Goal: Transaction & Acquisition: Purchase product/service

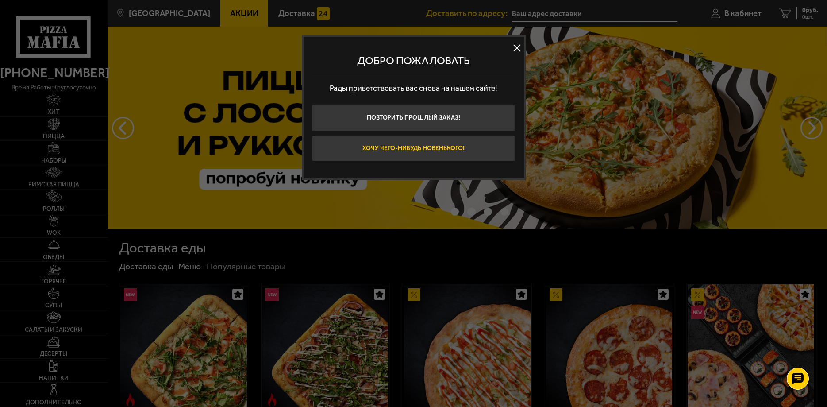
click at [407, 151] on button "Хочу чего-нибудь новенького!" at bounding box center [413, 148] width 203 height 26
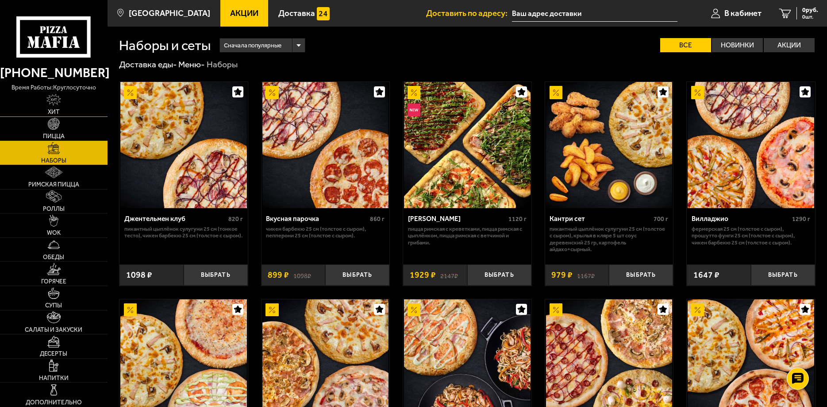
click at [60, 96] on img at bounding box center [53, 100] width 14 height 12
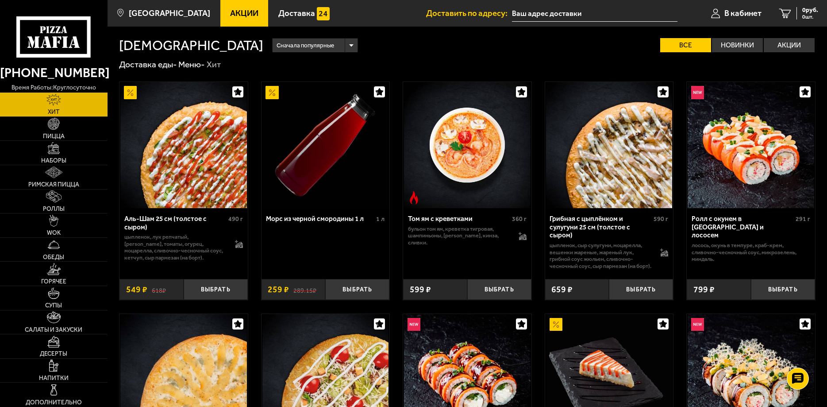
click at [69, 48] on icon at bounding box center [53, 36] width 74 height 41
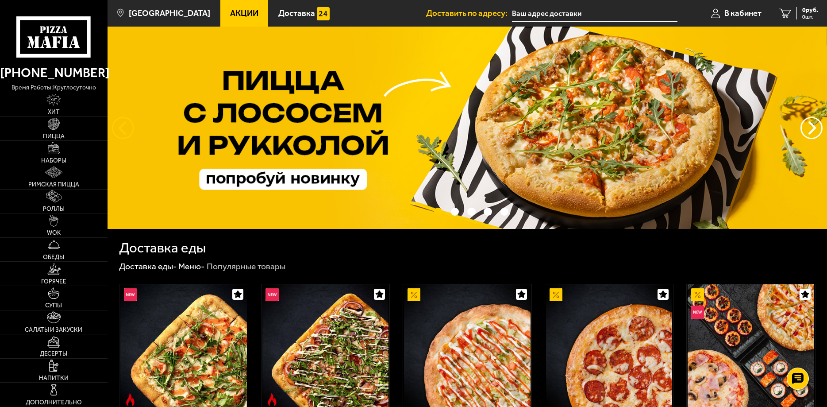
click at [122, 120] on button "следующий" at bounding box center [123, 128] width 22 height 22
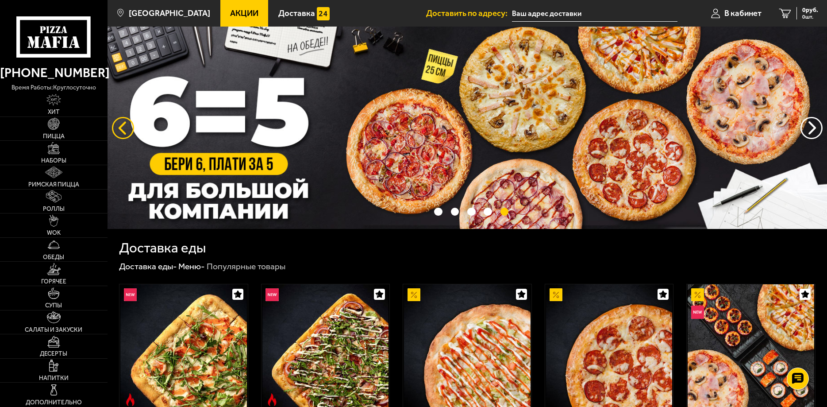
click at [121, 128] on button "следующий" at bounding box center [123, 128] width 22 height 22
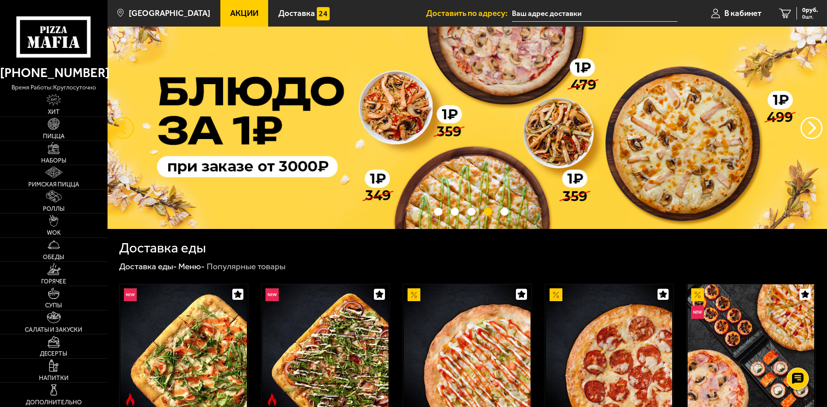
click at [121, 128] on button "следующий" at bounding box center [123, 128] width 22 height 22
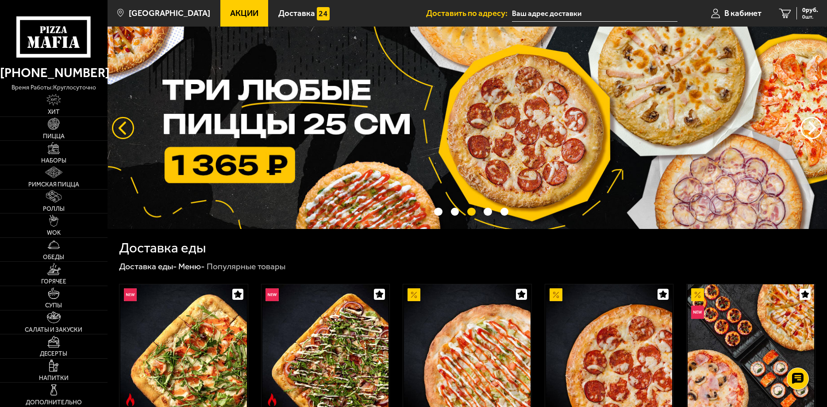
click at [121, 128] on button "следующий" at bounding box center [123, 128] width 22 height 22
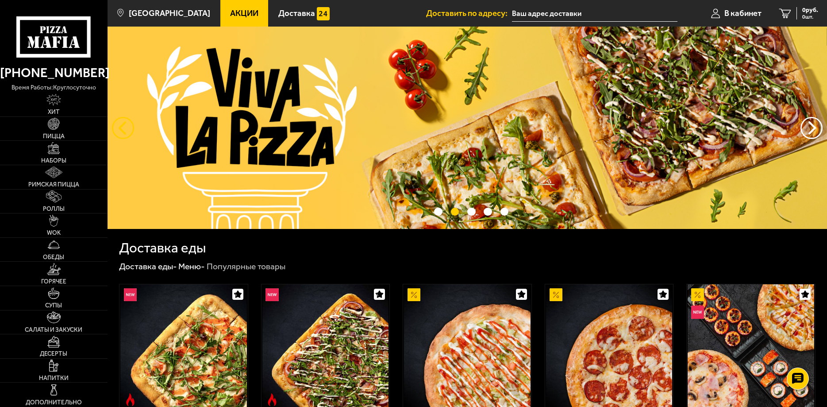
click at [121, 128] on button "следующий" at bounding box center [123, 128] width 22 height 22
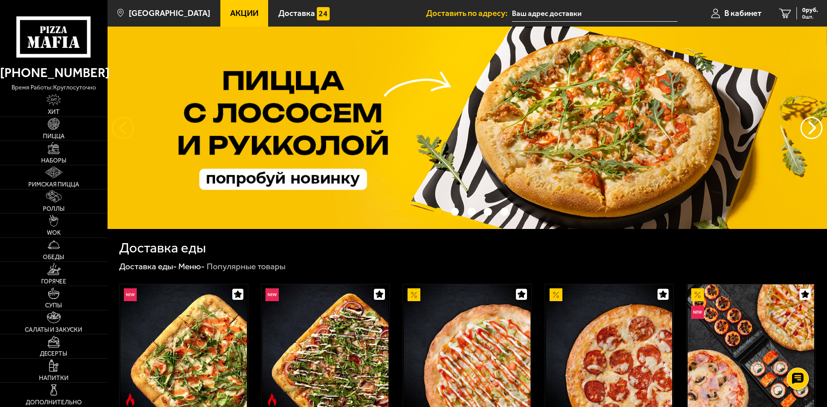
click at [121, 128] on button "следующий" at bounding box center [123, 128] width 22 height 22
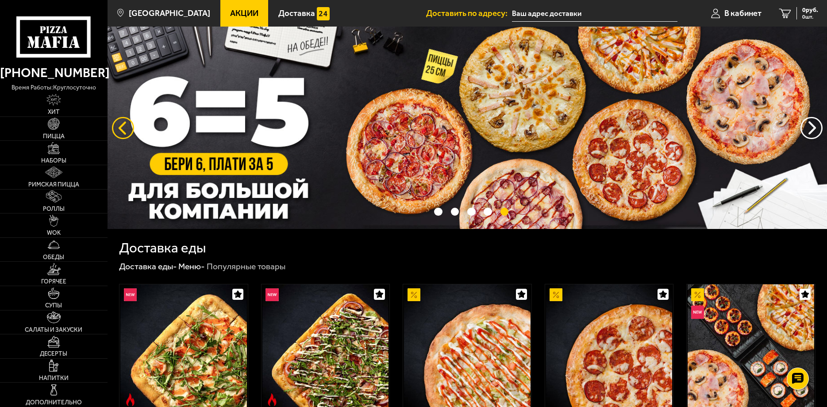
click at [121, 128] on button "следующий" at bounding box center [123, 128] width 22 height 22
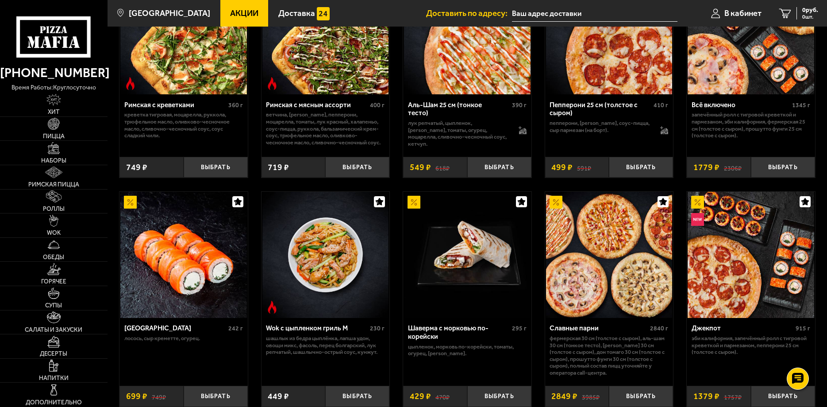
scroll to position [406, 0]
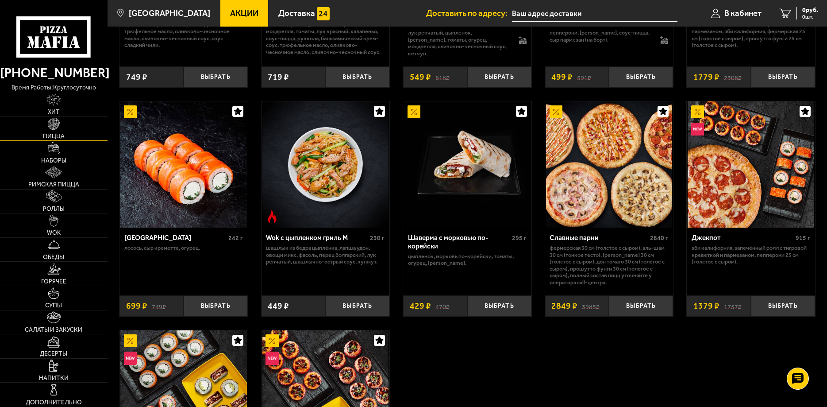
click at [77, 140] on link "Пицца" at bounding box center [54, 129] width 108 height 24
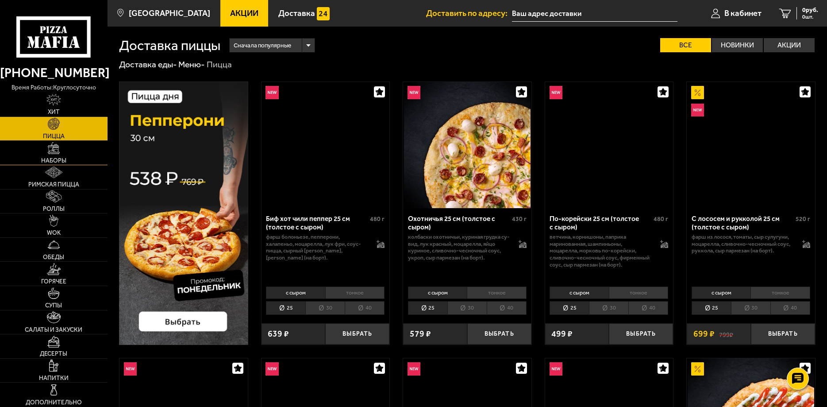
click at [77, 146] on link "Наборы" at bounding box center [54, 153] width 108 height 24
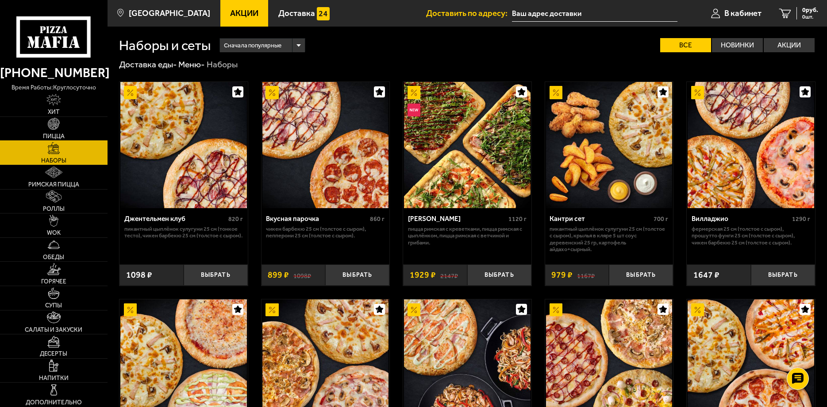
click at [58, 127] on img at bounding box center [54, 124] width 12 height 12
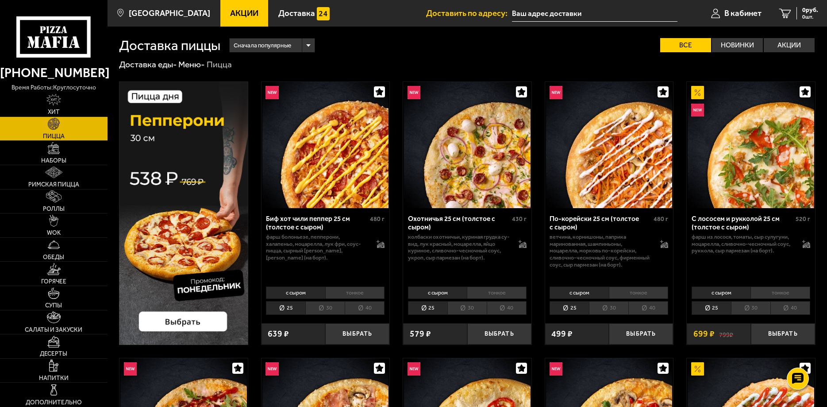
click at [299, 46] on div "Сначала популярные" at bounding box center [272, 45] width 85 height 14
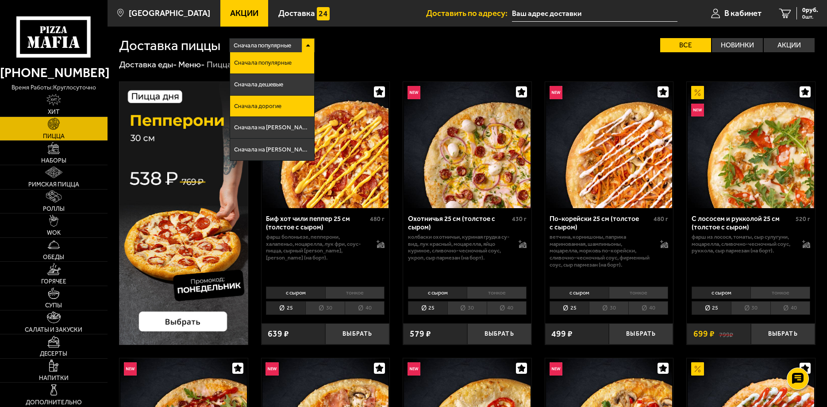
click at [286, 101] on li "Сначала дорогие" at bounding box center [272, 107] width 85 height 22
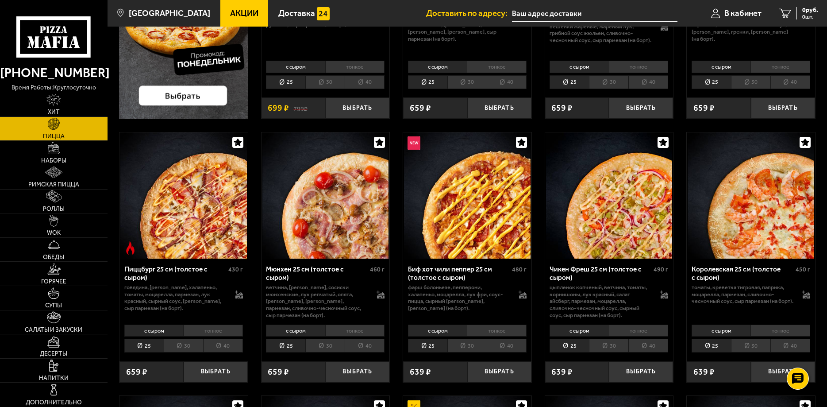
scroll to position [45, 0]
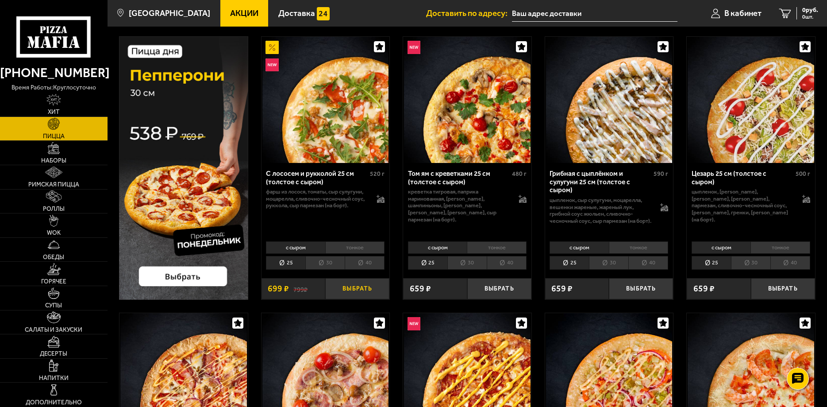
click at [360, 293] on button "Выбрать" at bounding box center [357, 288] width 64 height 21
click at [497, 289] on button "Выбрать" at bounding box center [499, 288] width 64 height 21
click at [636, 286] on button "Выбрать" at bounding box center [641, 288] width 64 height 21
click at [799, 12] on span "1819 руб." at bounding box center [805, 10] width 27 height 6
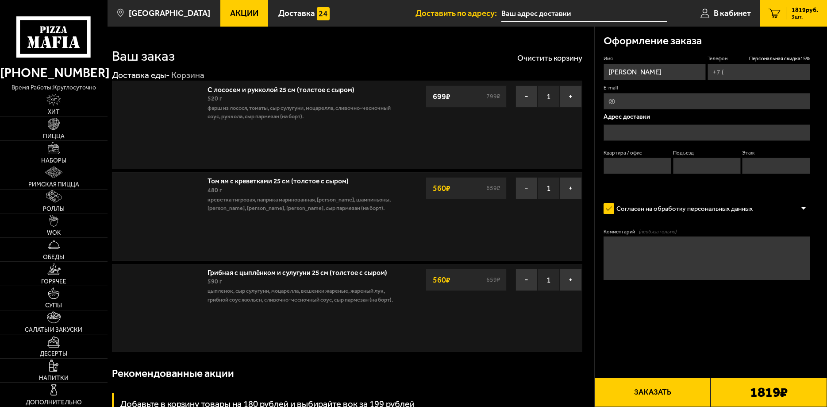
type input "+7 (964) 326-20-51"
type input "15-я линия Васильевского острова,74"
type input "76"
type input "4"
type input "5"
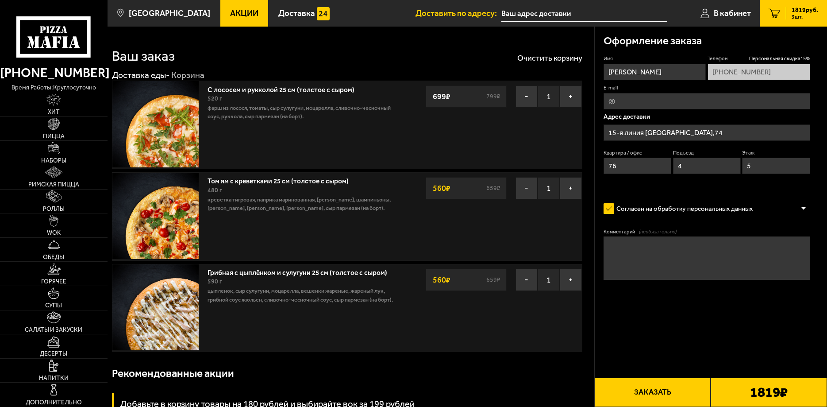
type input "15-я линия Васильевского острова, 74"
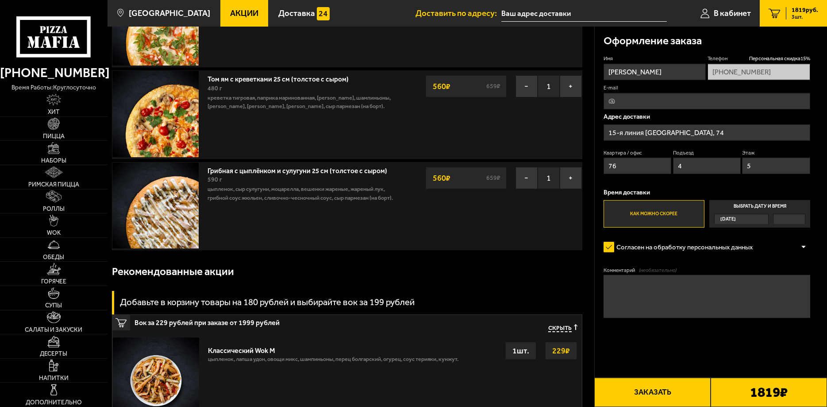
scroll to position [45, 0]
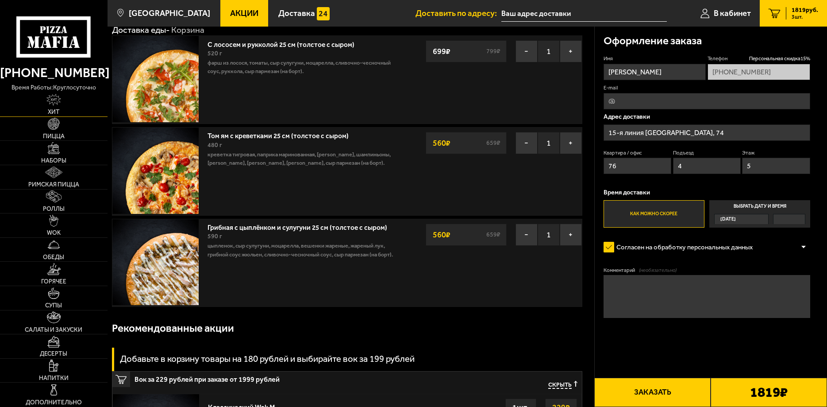
click at [65, 104] on link "Хит" at bounding box center [54, 104] width 108 height 24
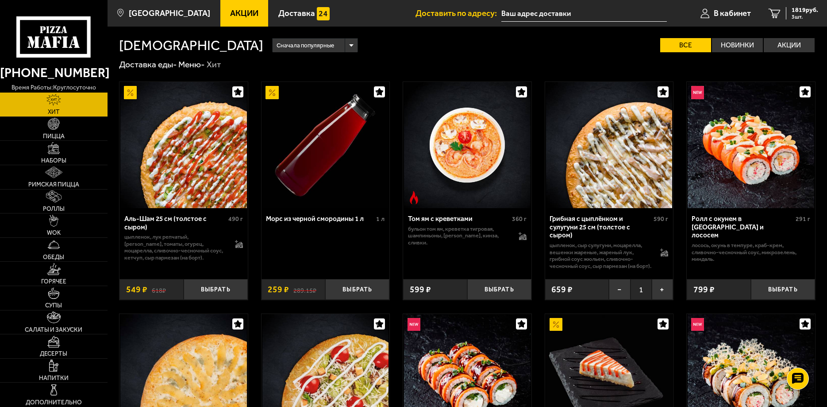
click at [69, 33] on icon at bounding box center [53, 36] width 74 height 41
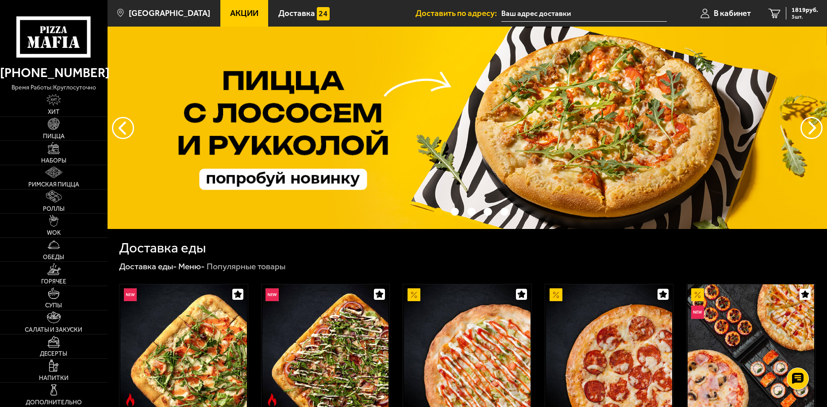
click at [230, 10] on span "Акции" at bounding box center [244, 13] width 28 height 8
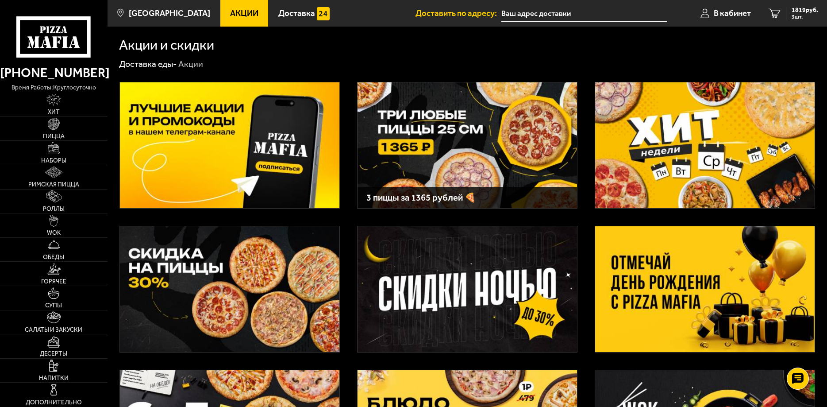
click at [482, 147] on img at bounding box center [467, 145] width 219 height 126
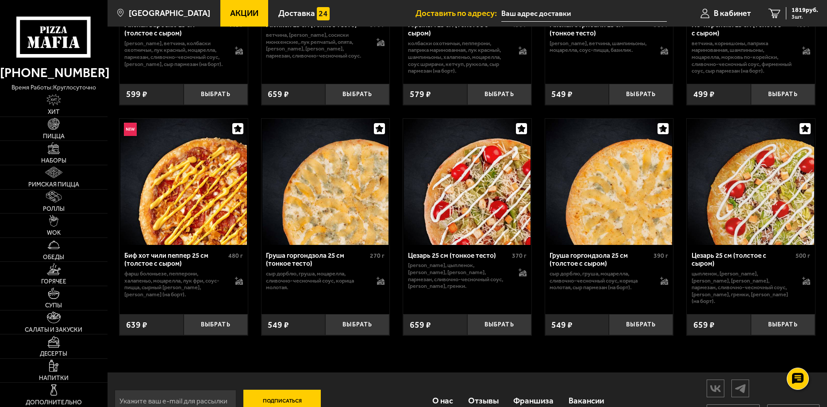
scroll to position [2988, 0]
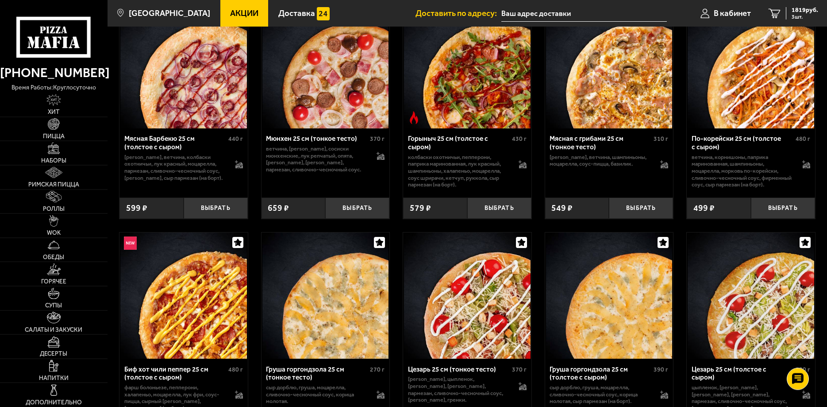
drag, startPoint x: 395, startPoint y: 322, endPoint x: 391, endPoint y: 311, distance: 11.8
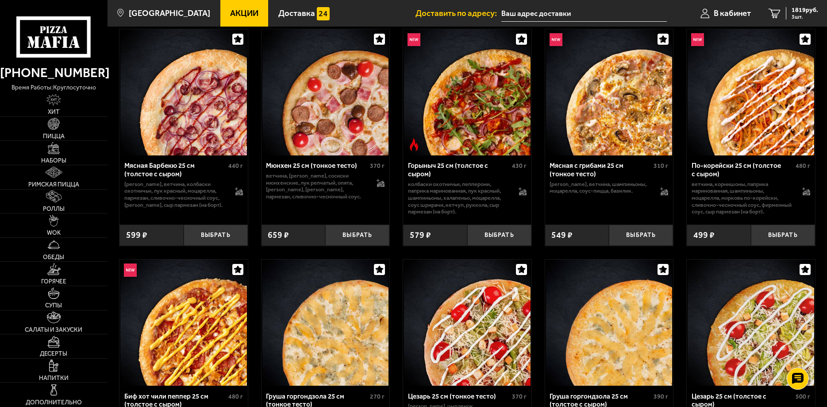
drag, startPoint x: 384, startPoint y: 307, endPoint x: 385, endPoint y: 142, distance: 165.5
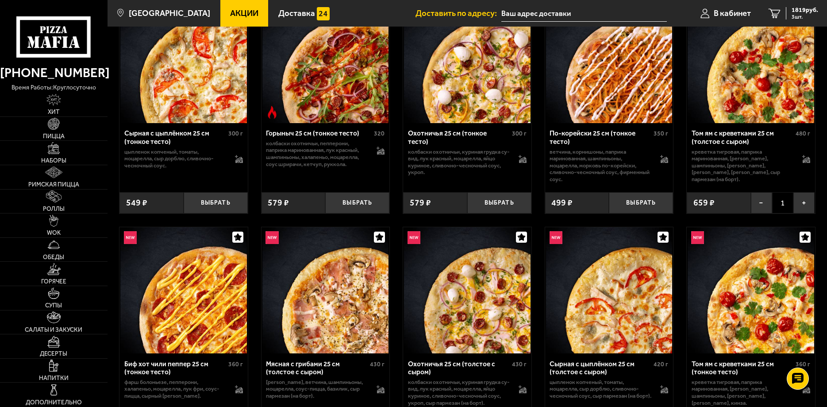
scroll to position [536, 0]
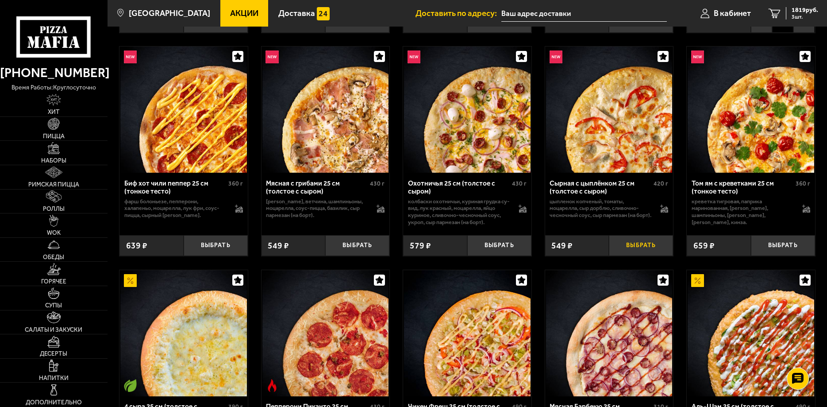
click at [638, 249] on button "Выбрать" at bounding box center [641, 245] width 64 height 21
click at [803, 19] on span "3 шт." at bounding box center [805, 16] width 27 height 5
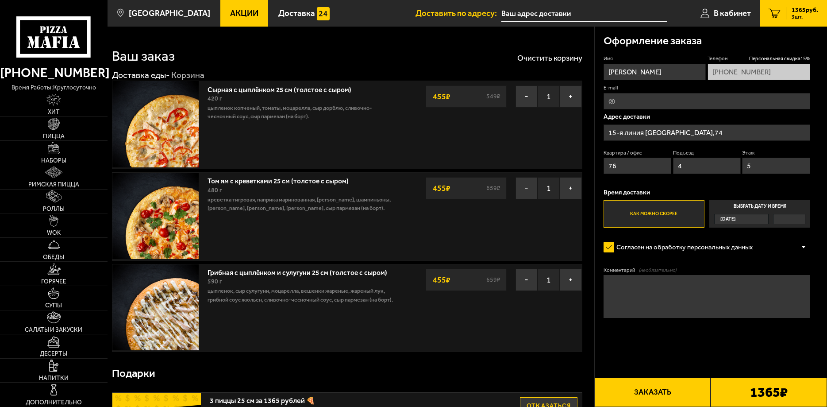
type input "15-я линия Васильевского острова, 74"
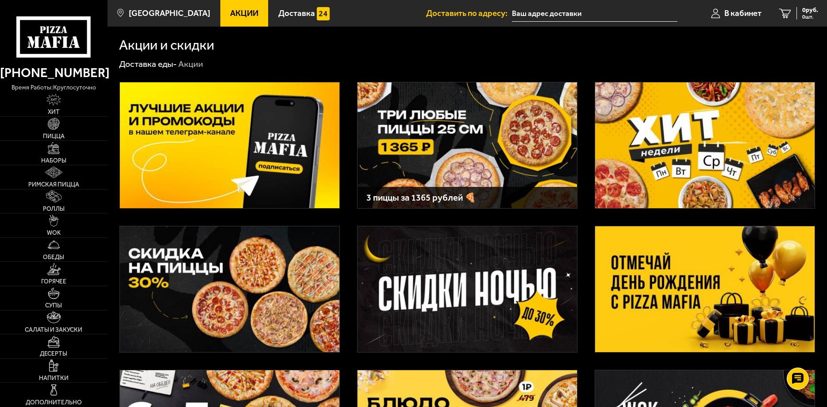
click at [530, 280] on img at bounding box center [467, 289] width 219 height 126
click at [706, 275] on img at bounding box center [704, 289] width 219 height 126
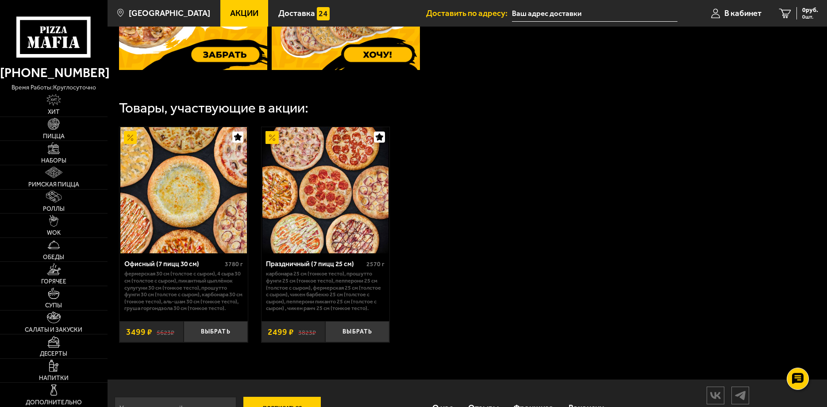
scroll to position [451, 0]
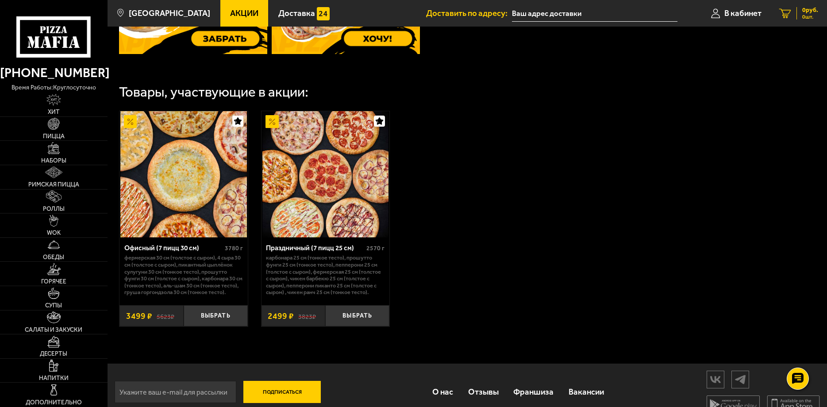
click at [808, 17] on span "0 шт." at bounding box center [810, 16] width 16 height 5
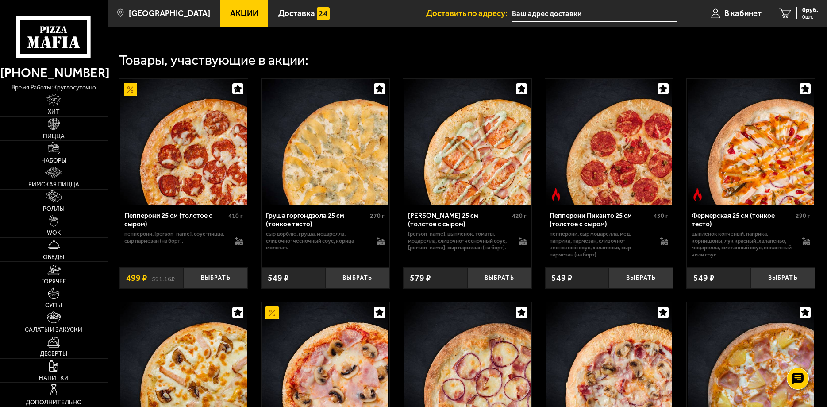
scroll to position [218, 0]
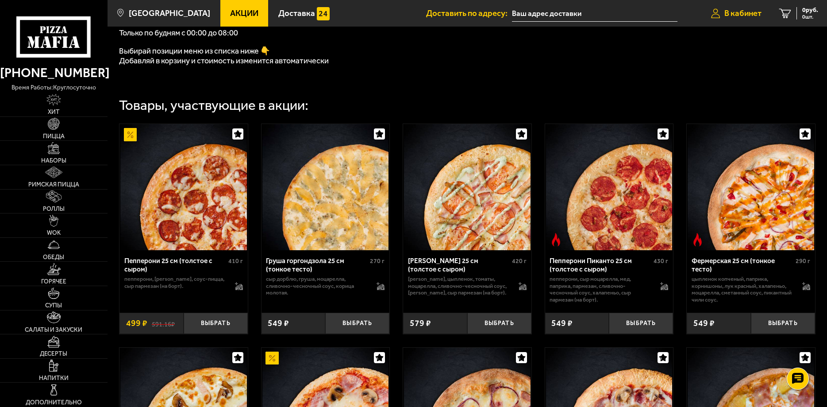
click at [709, 15] on link "В кабинет" at bounding box center [736, 13] width 68 height 27
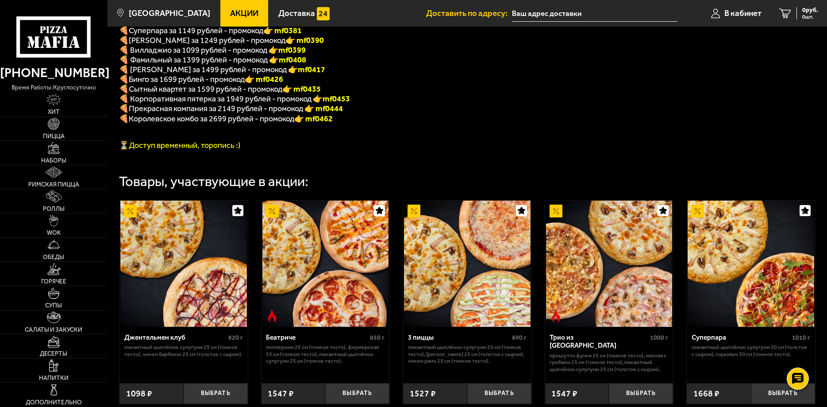
scroll to position [226, 0]
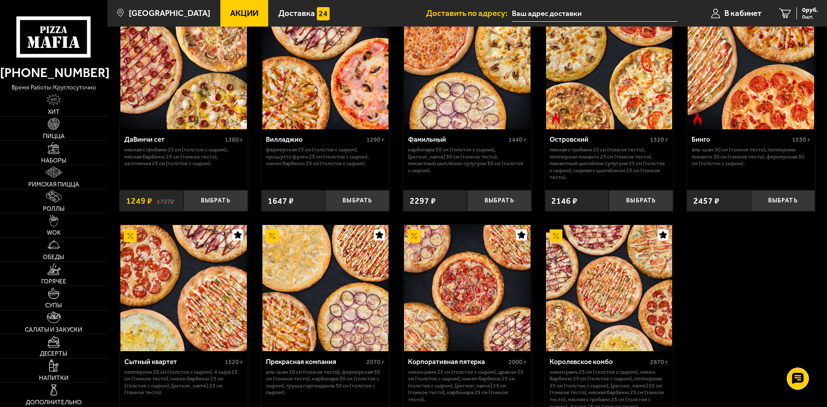
scroll to position [831, 0]
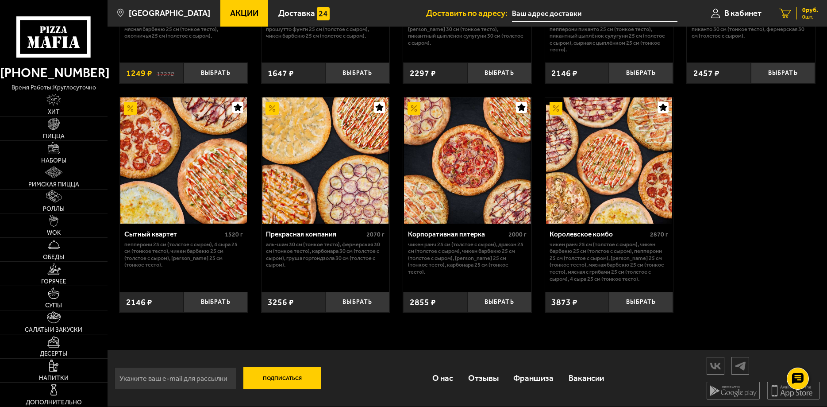
click at [801, 16] on div "0 руб. 0 шт." at bounding box center [807, 13] width 22 height 12
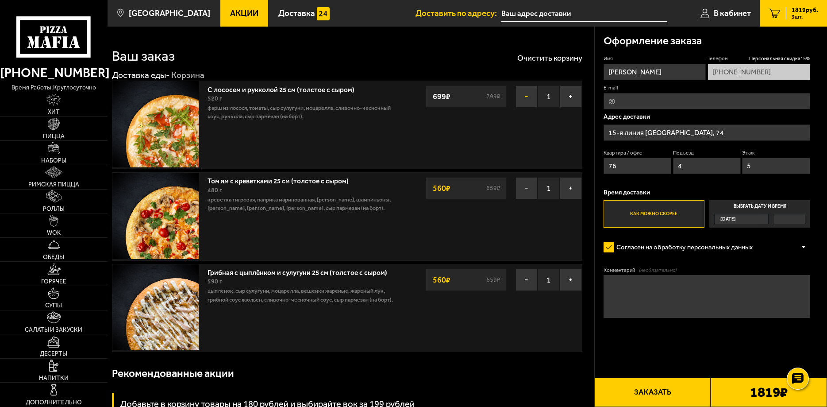
click at [534, 93] on button "−" at bounding box center [526, 96] width 22 height 22
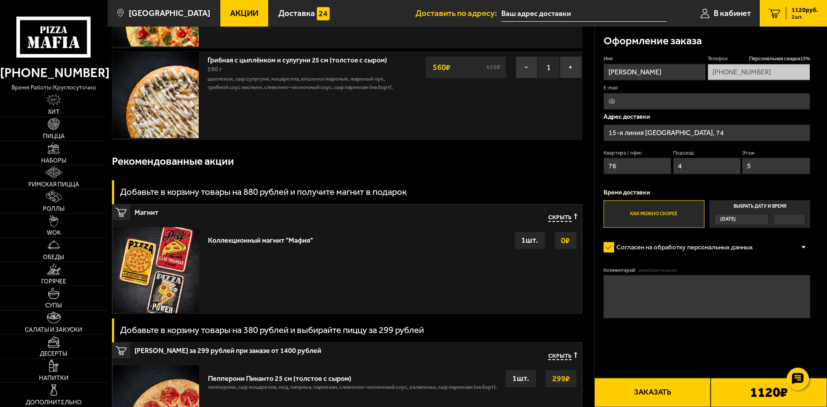
scroll to position [226, 0]
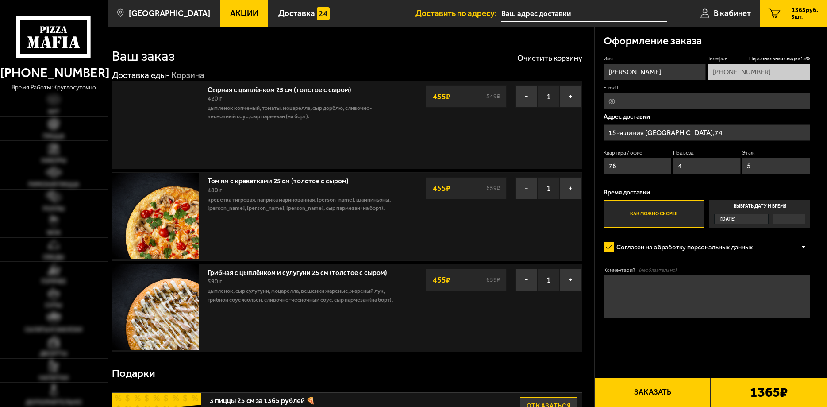
scroll to position [226, 0]
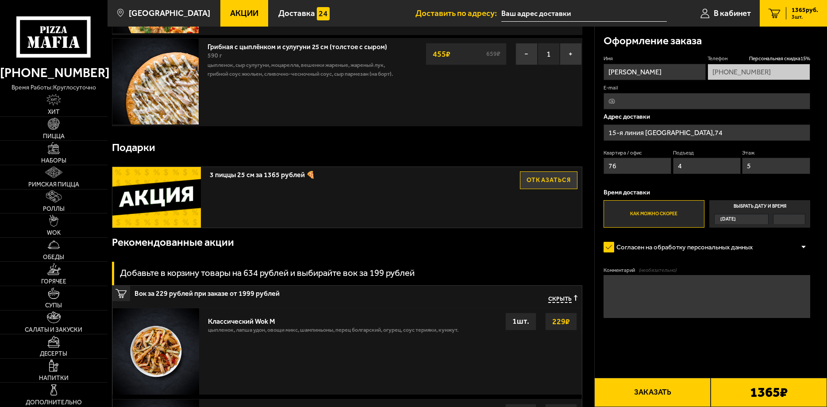
type input "15-я линия [GEOGRAPHIC_DATA], 74"
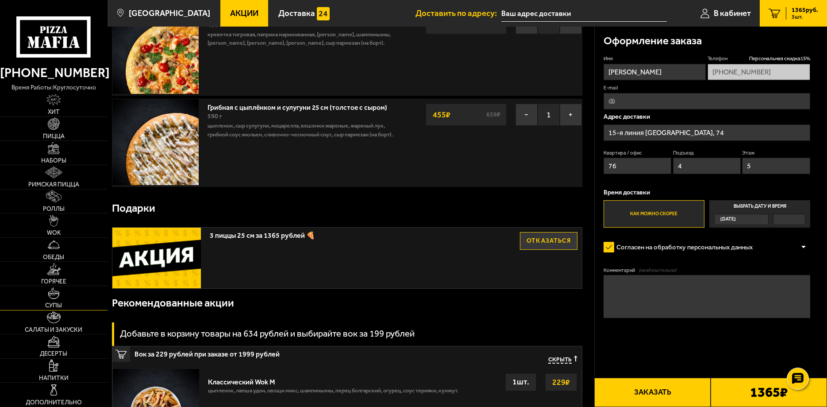
scroll to position [181, 0]
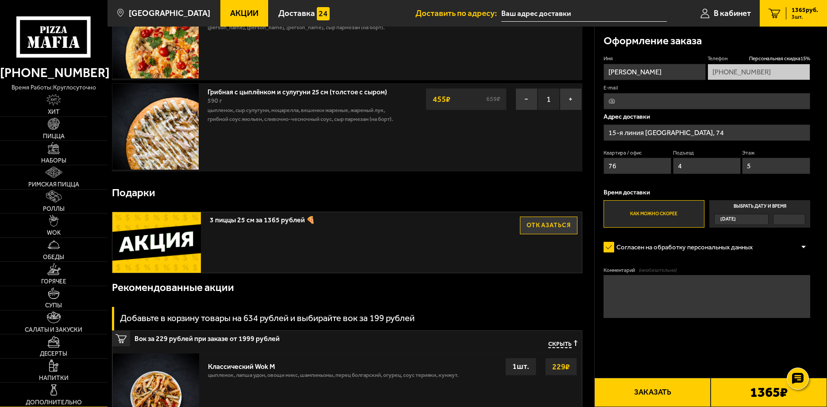
click at [57, 395] on img at bounding box center [54, 390] width 12 height 12
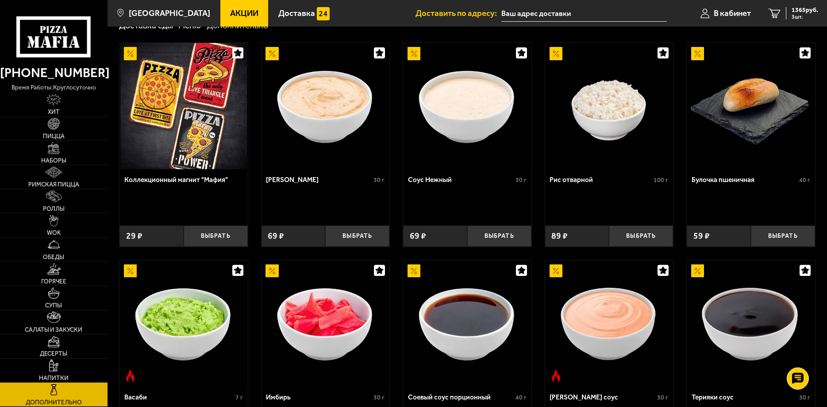
scroll to position [38, 0]
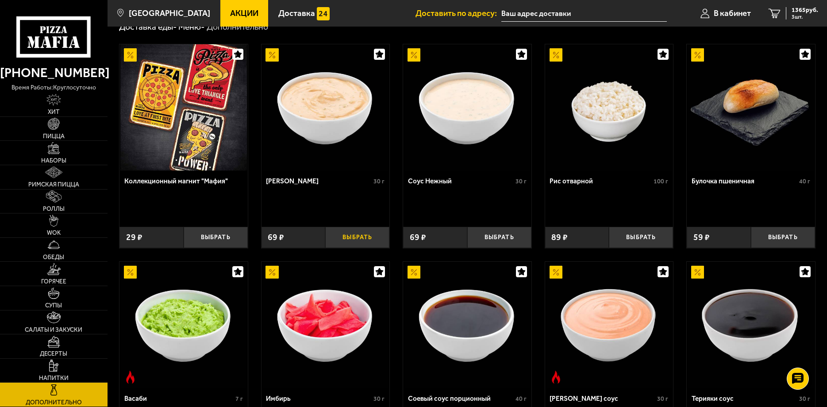
click at [333, 231] on button "Выбрать" at bounding box center [357, 237] width 64 height 21
click at [53, 369] on img at bounding box center [53, 365] width 9 height 12
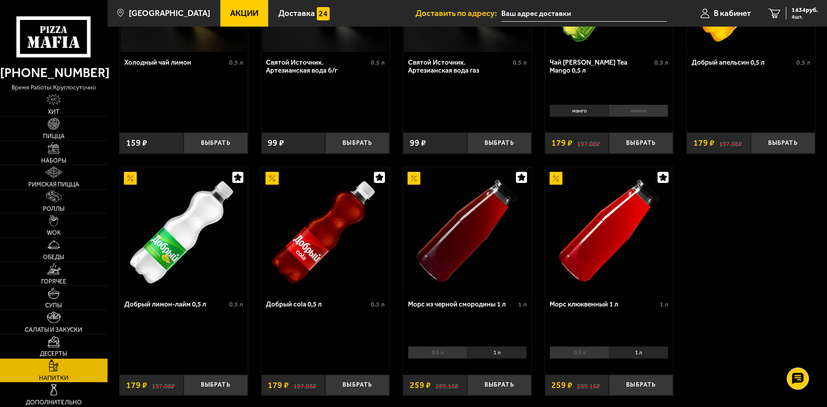
scroll to position [448, 0]
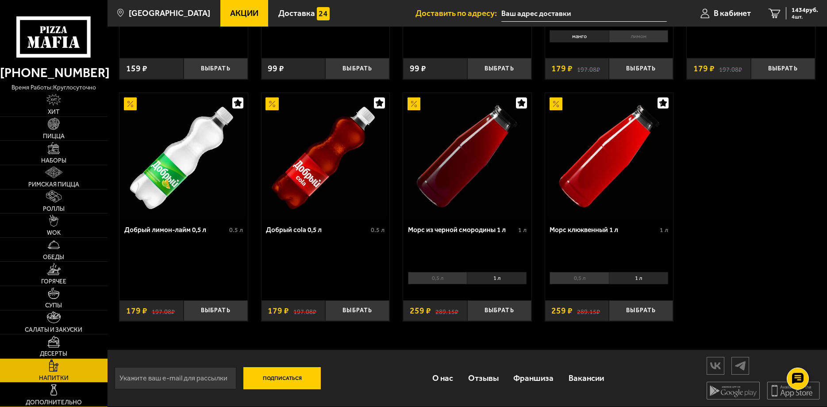
click at [61, 391] on link "Дополнительно" at bounding box center [54, 394] width 108 height 24
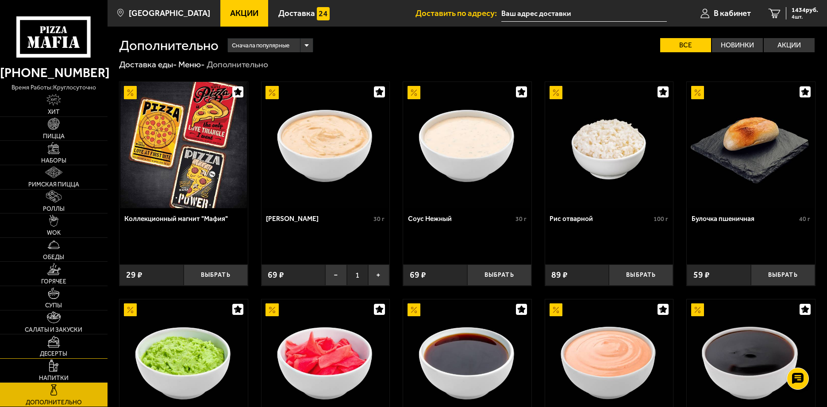
click at [67, 340] on link "Десерты" at bounding box center [54, 346] width 108 height 24
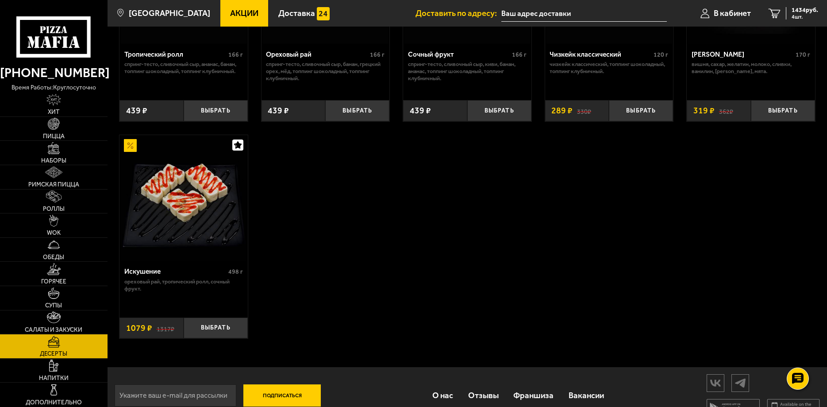
scroll to position [399, 0]
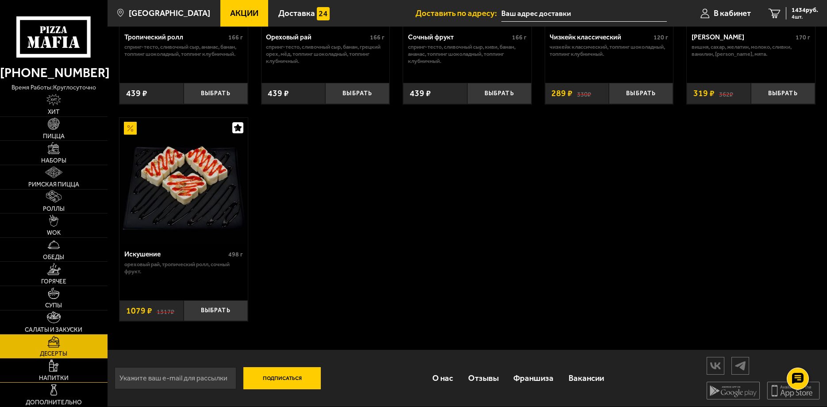
click at [79, 363] on link "Напитки" at bounding box center [54, 370] width 108 height 24
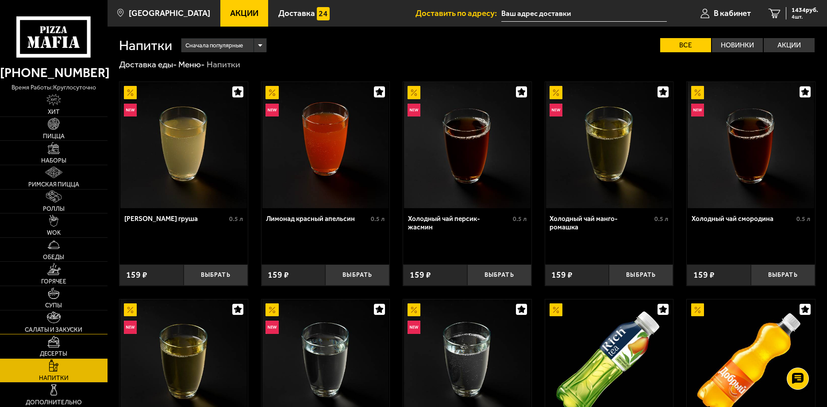
click at [74, 329] on span "Салаты и закуски" at bounding box center [54, 330] width 58 height 6
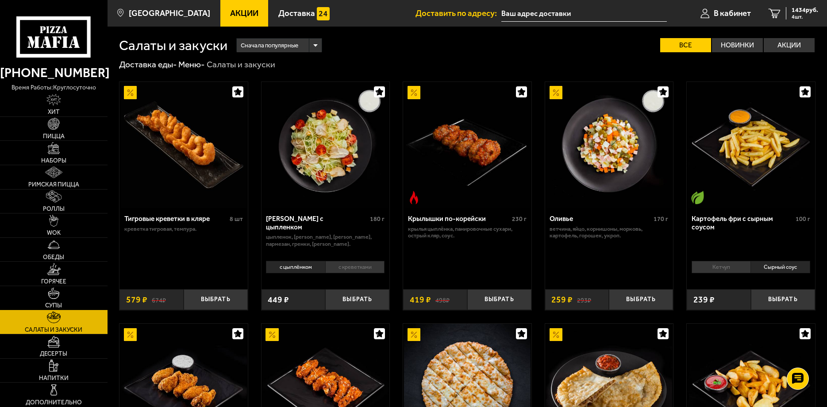
click at [80, 292] on link "Супы" at bounding box center [54, 298] width 108 height 24
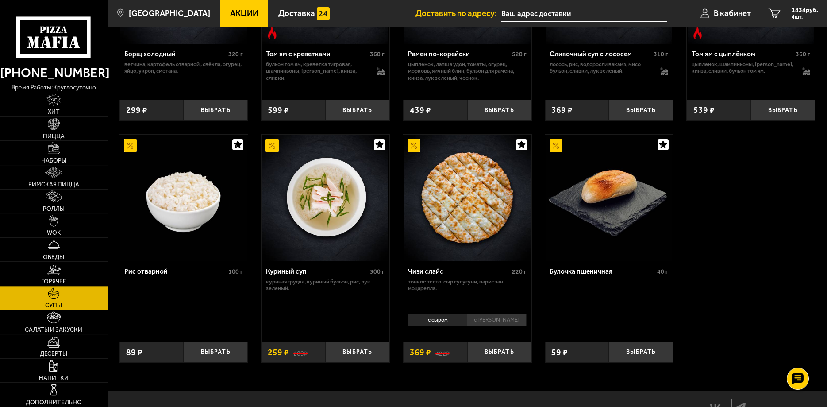
scroll to position [305, 0]
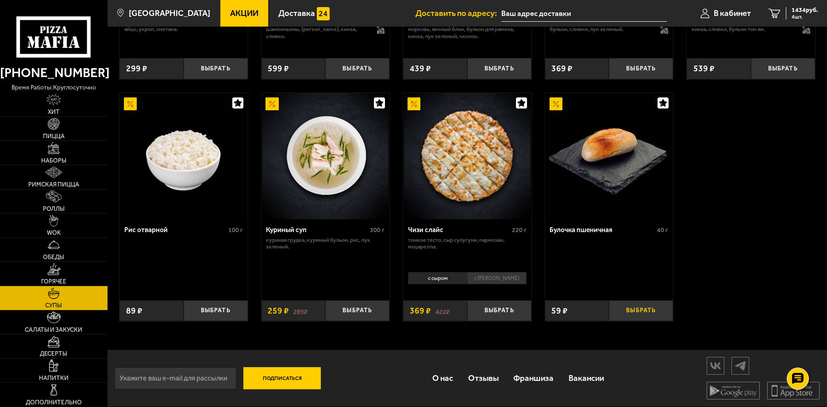
click at [640, 312] on button "Выбрать" at bounding box center [641, 310] width 64 height 21
click at [59, 320] on img at bounding box center [53, 317] width 13 height 12
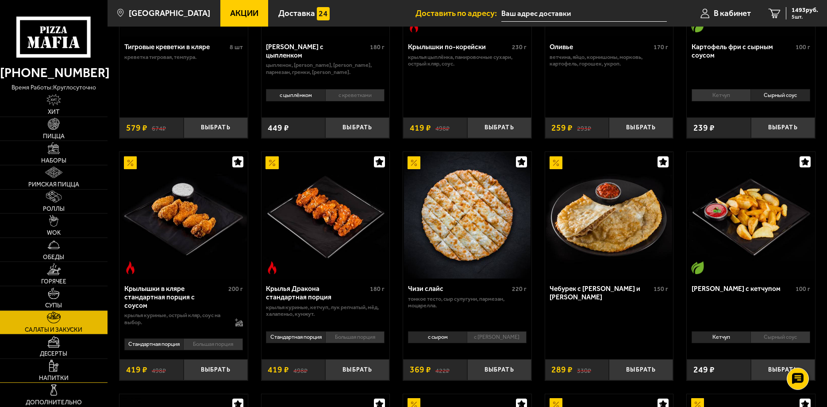
scroll to position [226, 0]
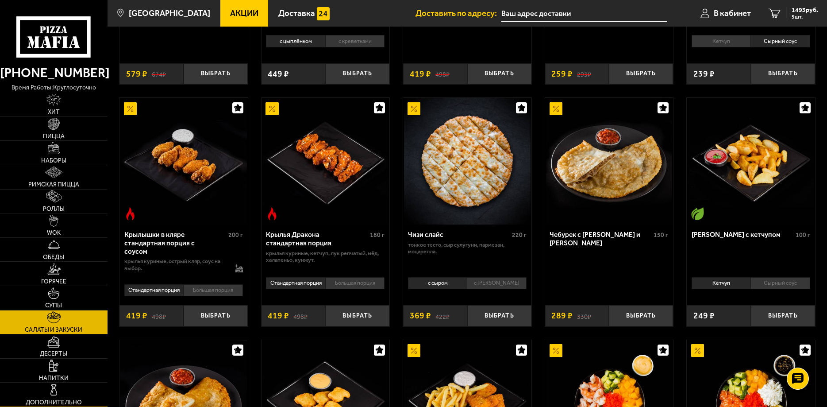
click at [66, 387] on link "Дополнительно" at bounding box center [54, 394] width 108 height 24
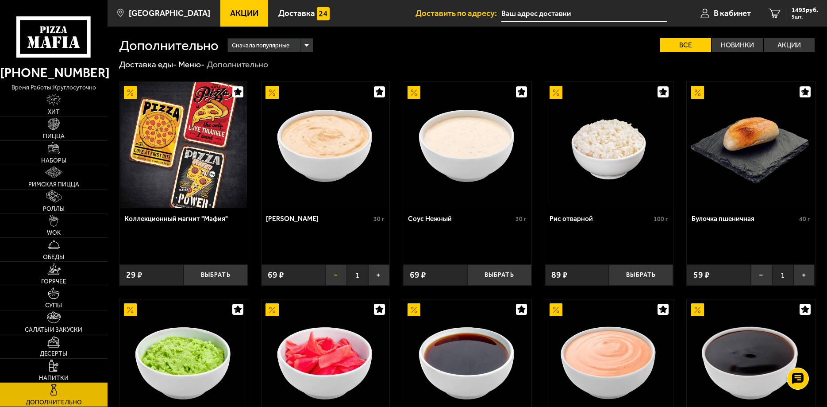
click at [338, 273] on button "−" at bounding box center [335, 274] width 21 height 21
click at [486, 274] on button "Выбрать" at bounding box center [499, 274] width 64 height 21
click at [806, 11] on span "1493 руб." at bounding box center [805, 10] width 27 height 6
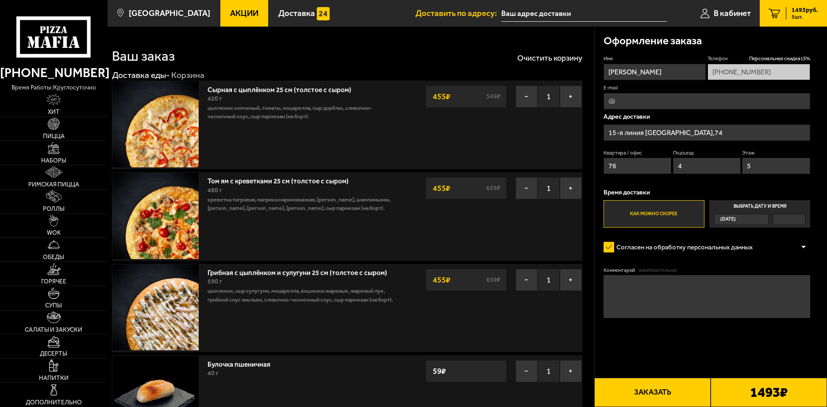
type input "15-я линия Васильевского острова, 74"
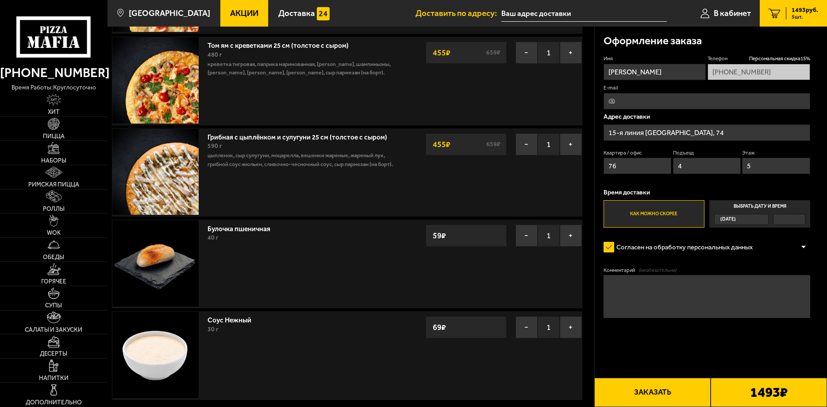
click at [656, 389] on button "Заказать" at bounding box center [652, 391] width 116 height 29
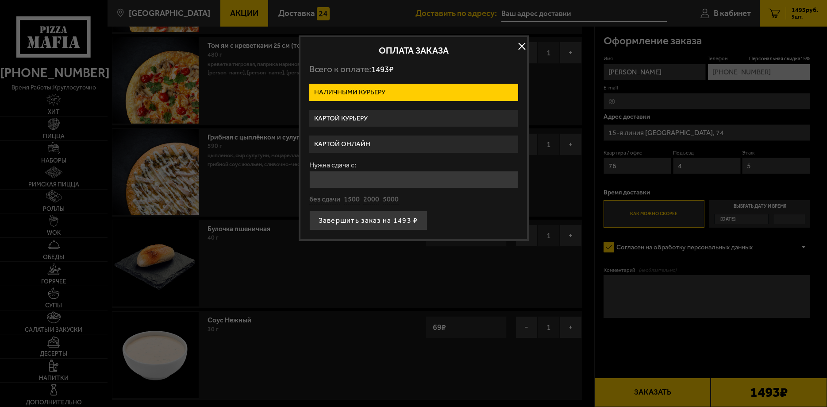
click at [380, 117] on label "Картой курьеру" at bounding box center [413, 118] width 209 height 17
click at [0, 0] on input "Картой курьеру" at bounding box center [0, 0] width 0 height 0
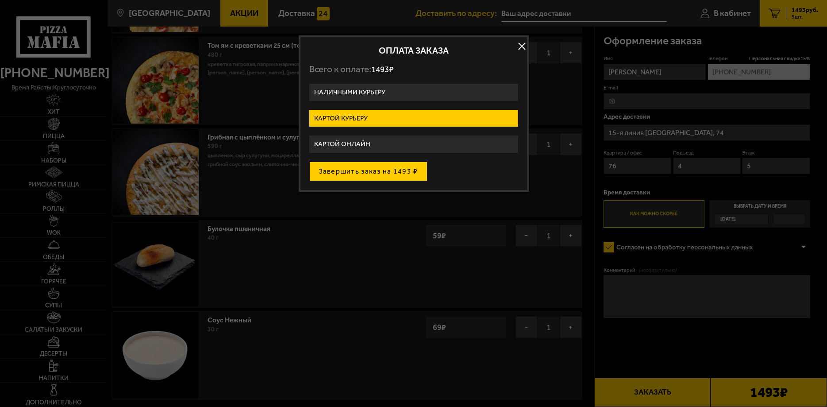
click at [400, 170] on button "Завершить заказ на 1493 ₽" at bounding box center [368, 171] width 118 height 19
